Goal: Information Seeking & Learning: Learn about a topic

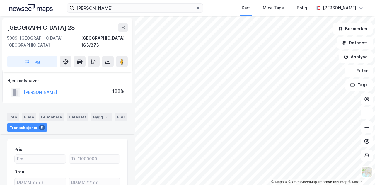
scroll to position [144, 0]
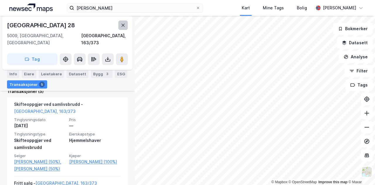
click at [123, 26] on icon at bounding box center [123, 25] width 5 height 5
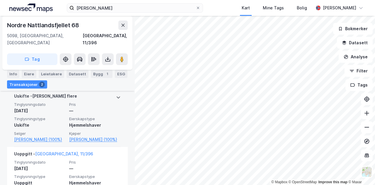
scroll to position [144, 0]
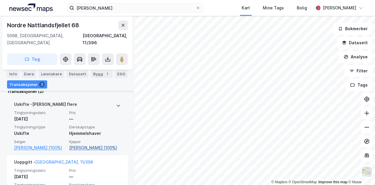
click at [84, 144] on link "[PERSON_NAME] (100%)" at bounding box center [95, 147] width 52 height 7
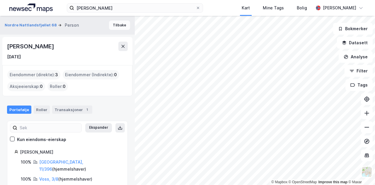
click at [117, 24] on button "Tilbake" at bounding box center [119, 25] width 21 height 9
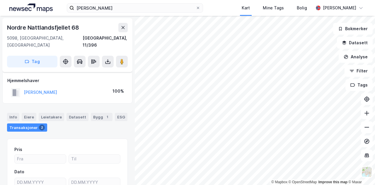
scroll to position [56, 0]
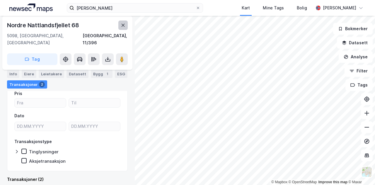
click at [122, 25] on icon at bounding box center [123, 25] width 5 height 5
